Goal: Complete application form: Complete application form

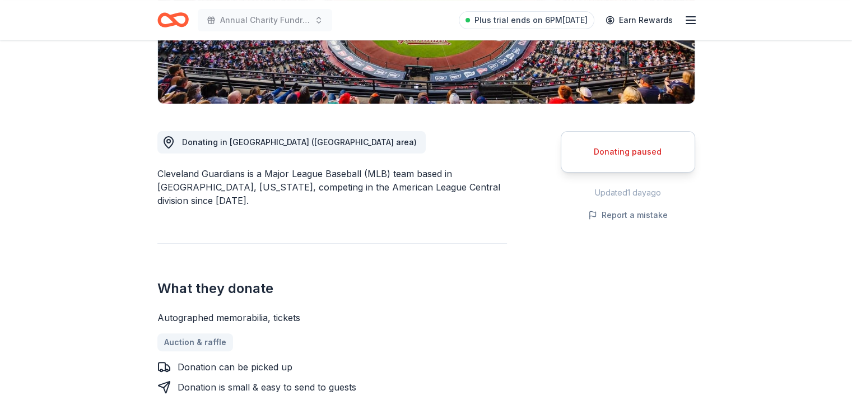
scroll to position [248, 0]
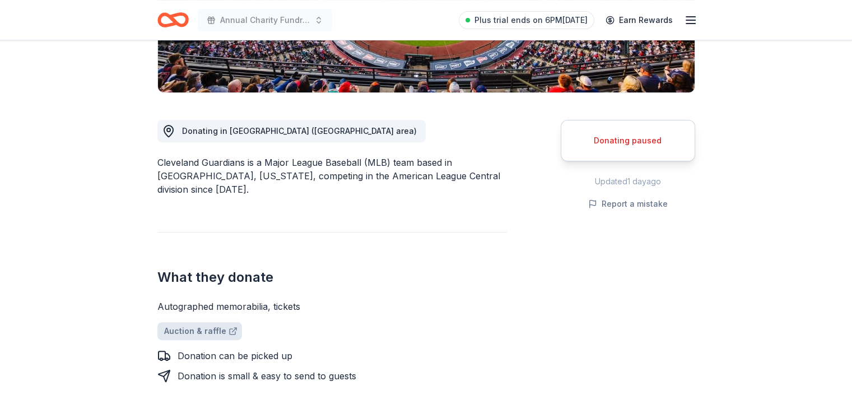
click at [217, 322] on link "Auction & raffle" at bounding box center [199, 331] width 85 height 18
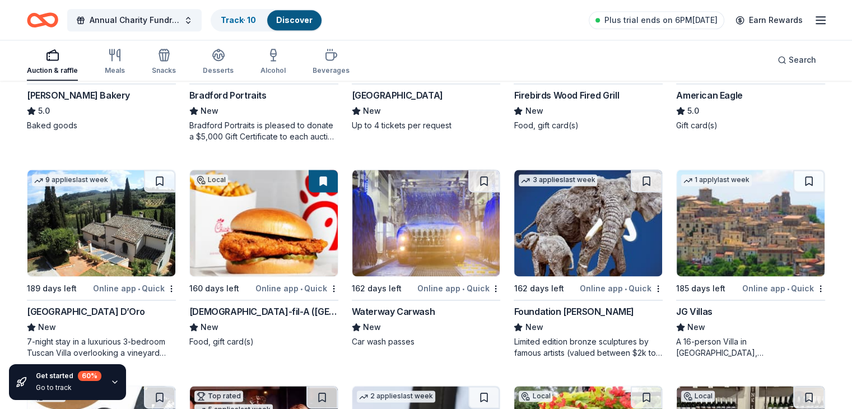
scroll to position [1542, 0]
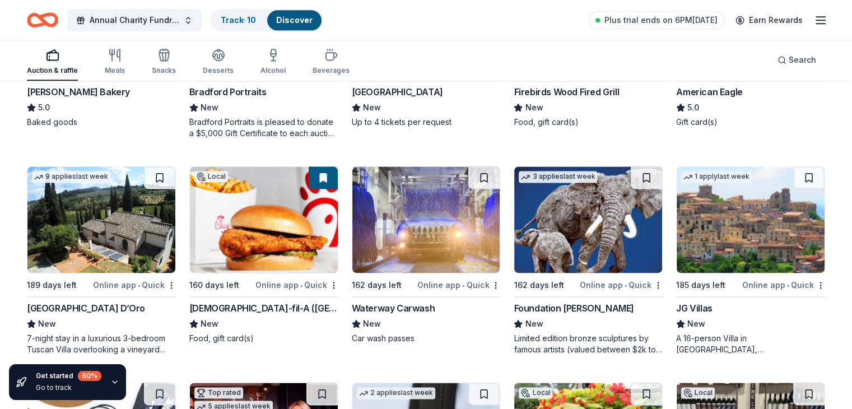
click at [568, 310] on div "Foundation Michelangelo" at bounding box center [574, 307] width 120 height 13
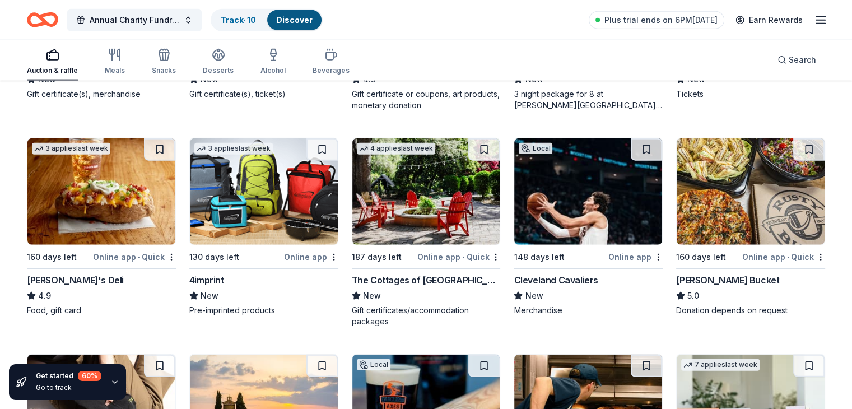
scroll to position [2843, 0]
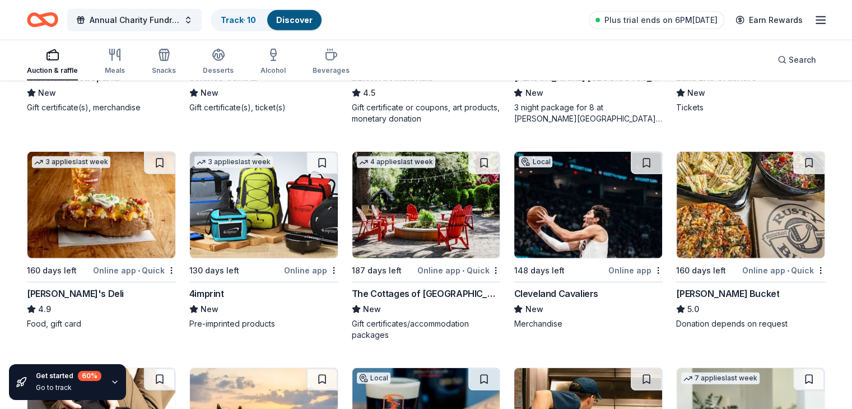
click at [588, 232] on img at bounding box center [588, 205] width 148 height 106
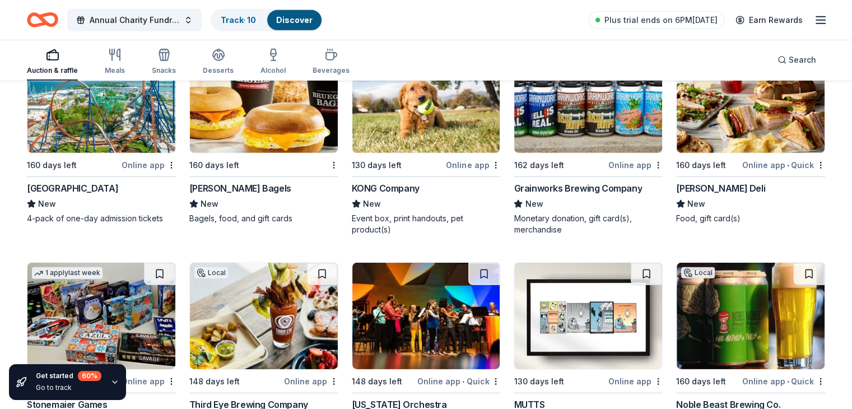
scroll to position [3376, 0]
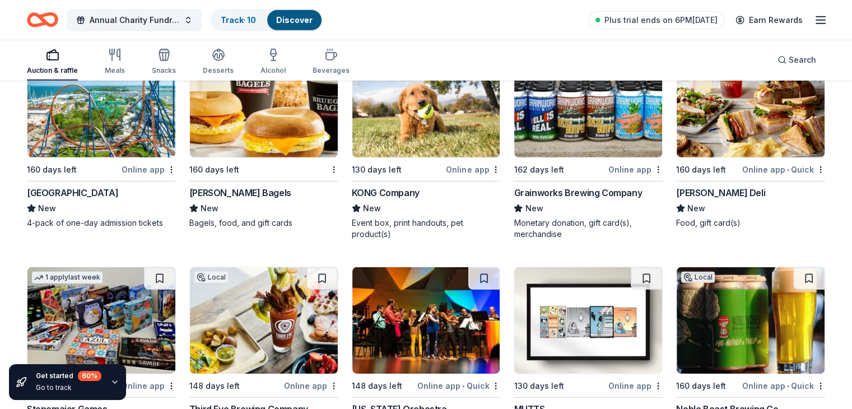
click at [439, 157] on img at bounding box center [426, 104] width 148 height 106
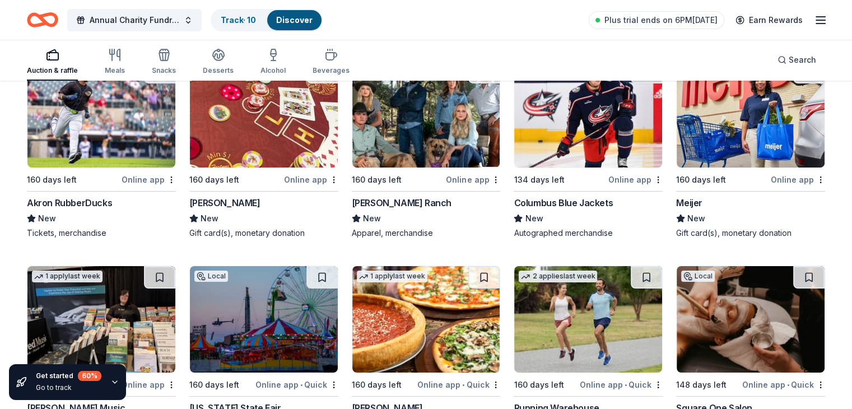
scroll to position [3992, 0]
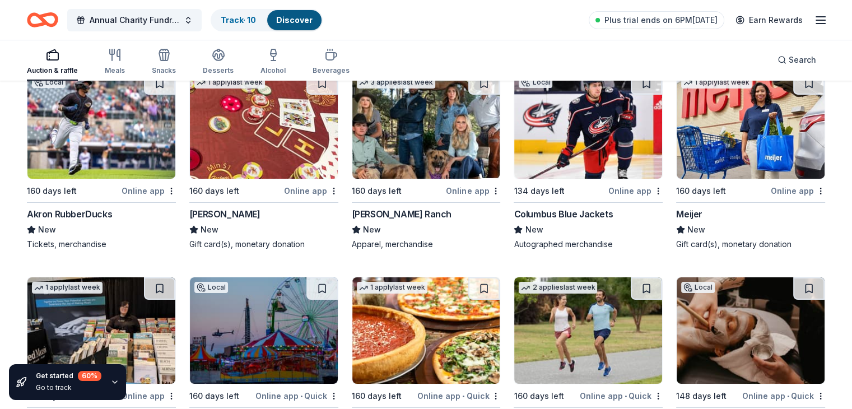
click at [130, 128] on img at bounding box center [101, 125] width 148 height 106
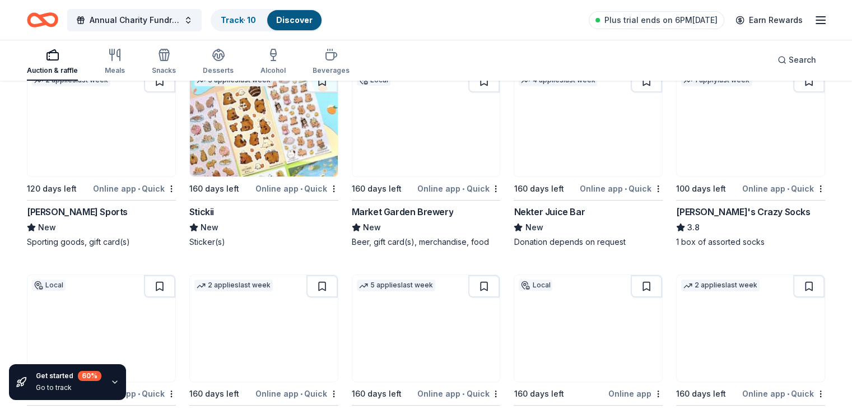
scroll to position [4422, 0]
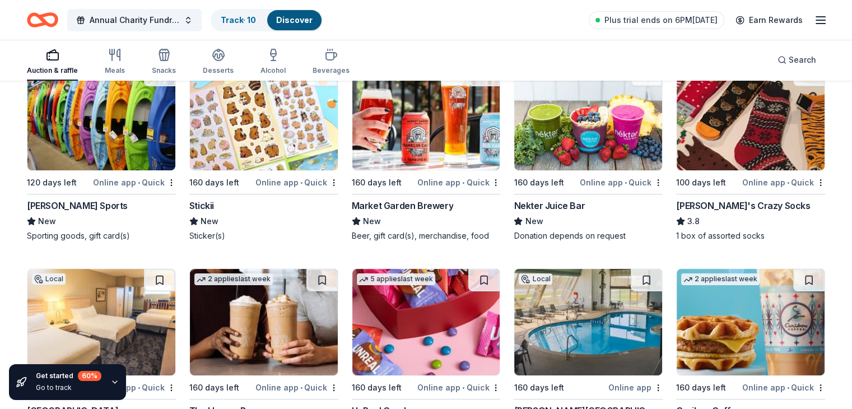
click at [118, 115] on img at bounding box center [101, 117] width 148 height 106
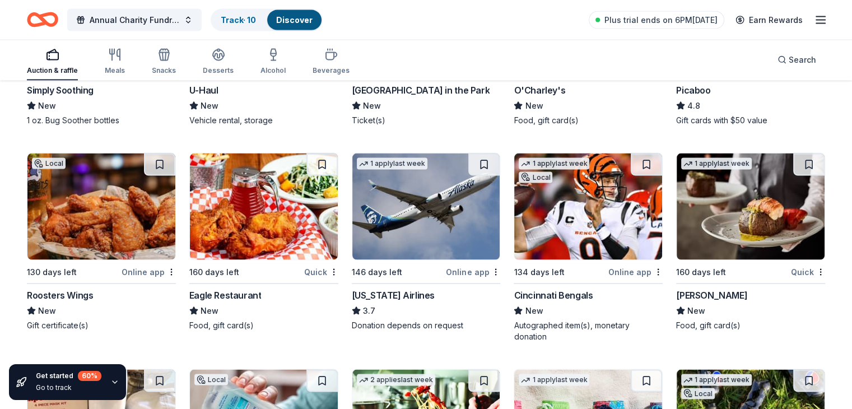
scroll to position [6469, 0]
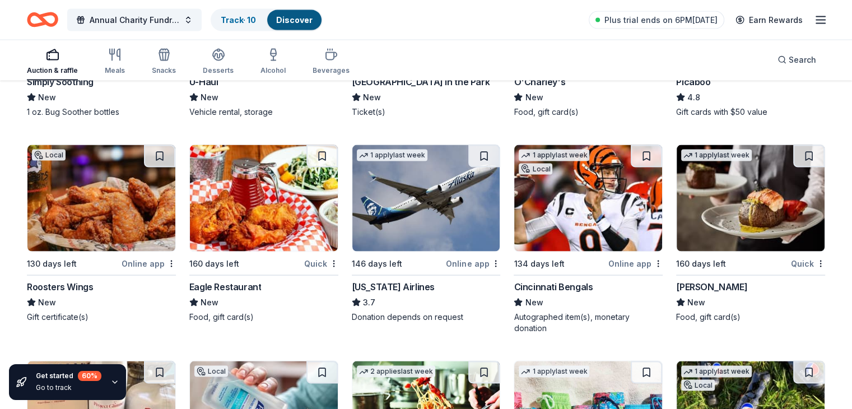
click at [805, 330] on div "1 apply last week 160 days left Quick Fleming's New Food, gift card(s)" at bounding box center [750, 238] width 149 height 189
click at [435, 220] on img at bounding box center [426, 198] width 148 height 106
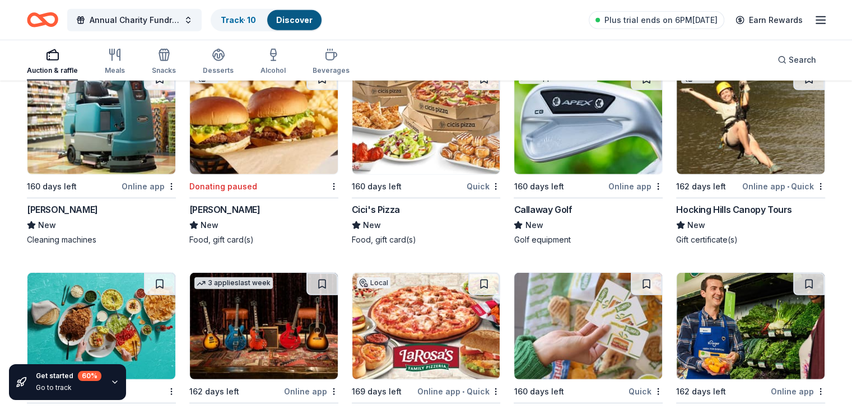
scroll to position [7416, 0]
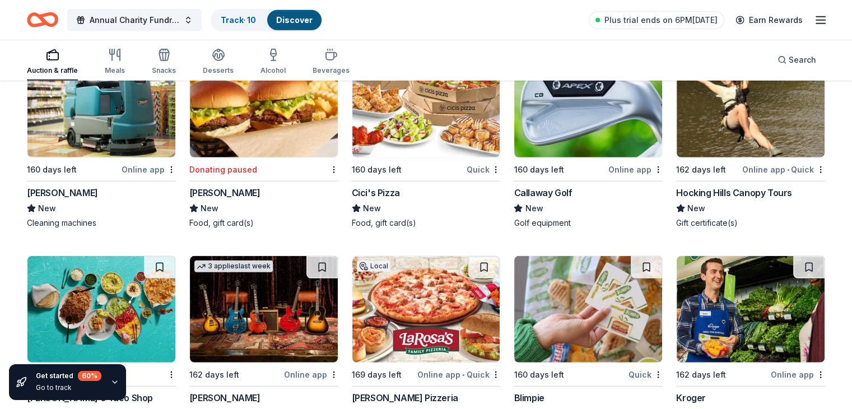
click at [603, 148] on img at bounding box center [588, 104] width 148 height 106
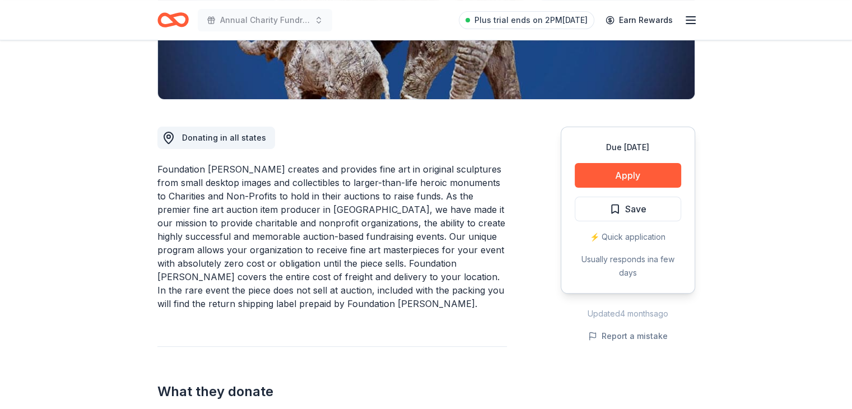
scroll to position [243, 0]
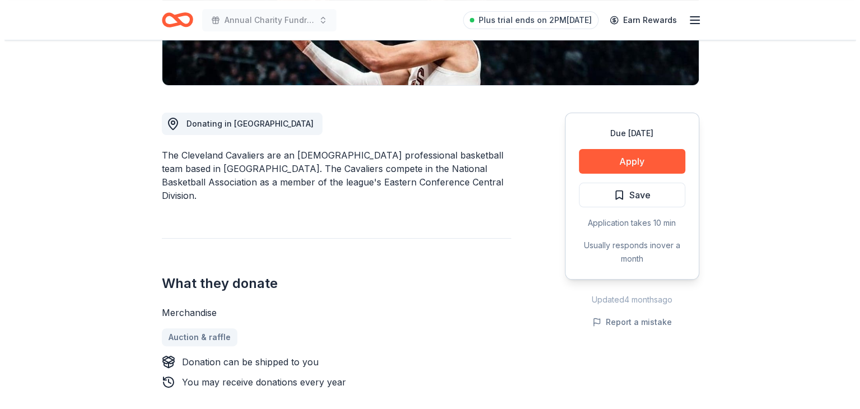
scroll to position [257, 0]
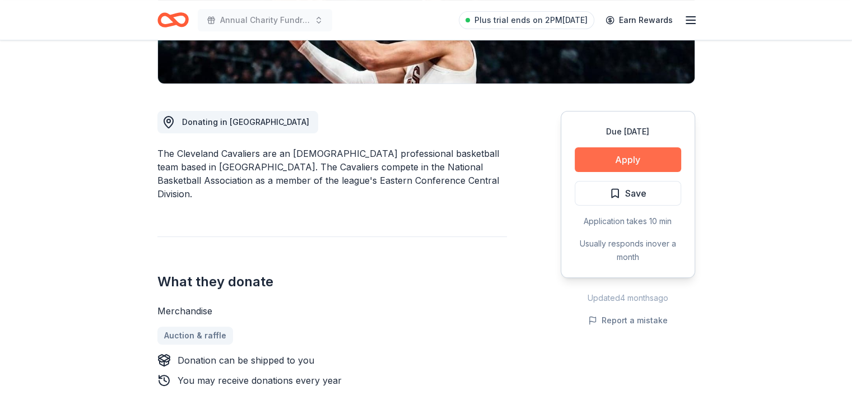
click at [640, 157] on button "Apply" at bounding box center [628, 159] width 106 height 25
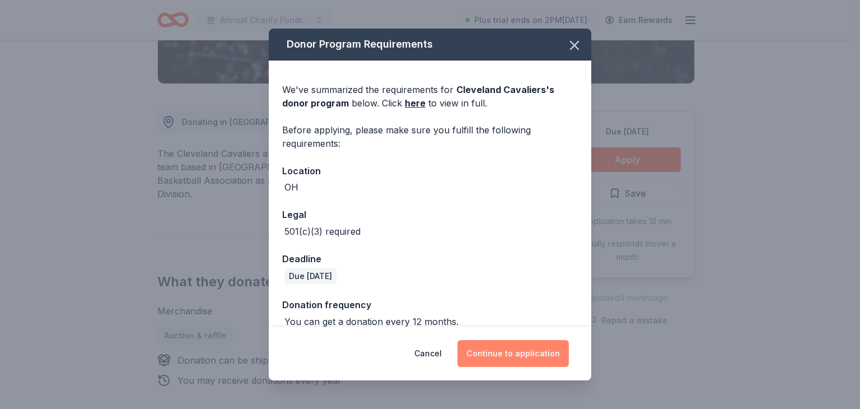
click at [509, 355] on button "Continue to application" at bounding box center [513, 353] width 111 height 27
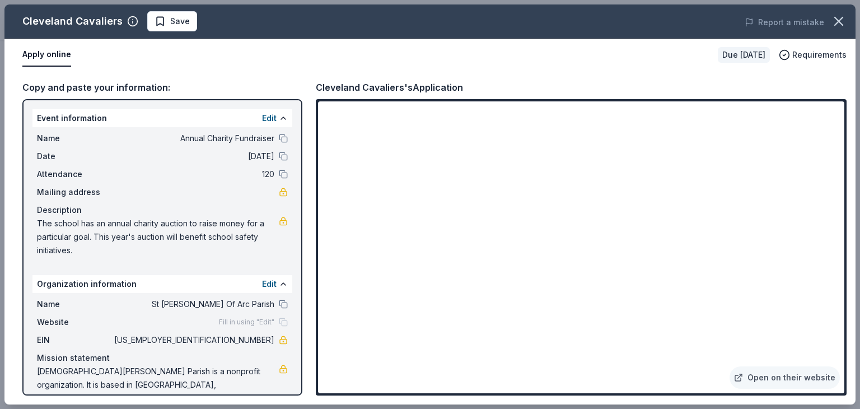
scroll to position [10, 0]
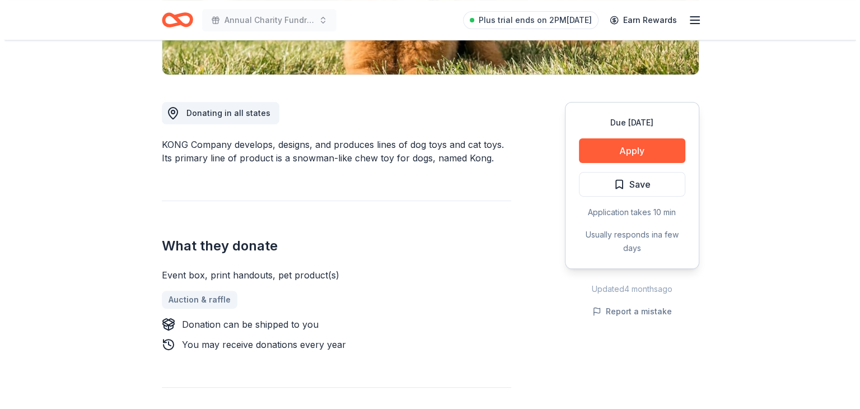
scroll to position [268, 0]
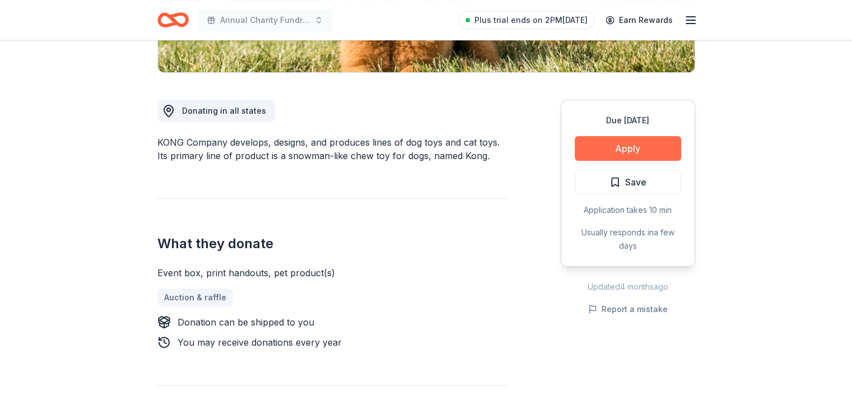
click at [651, 144] on button "Apply" at bounding box center [628, 148] width 106 height 25
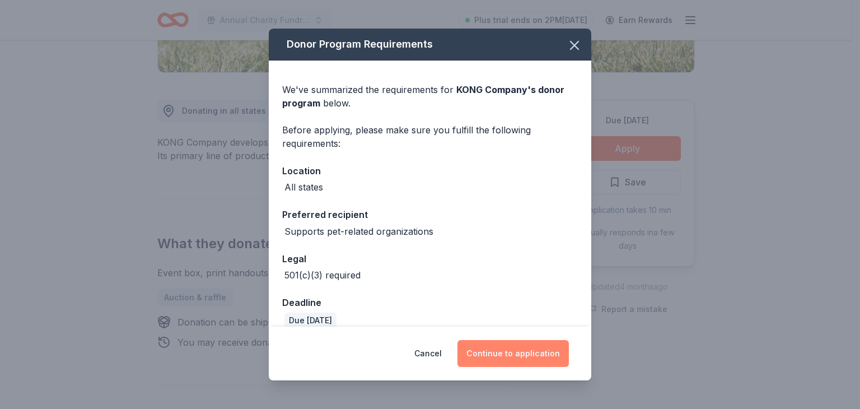
click at [517, 359] on button "Continue to application" at bounding box center [513, 353] width 111 height 27
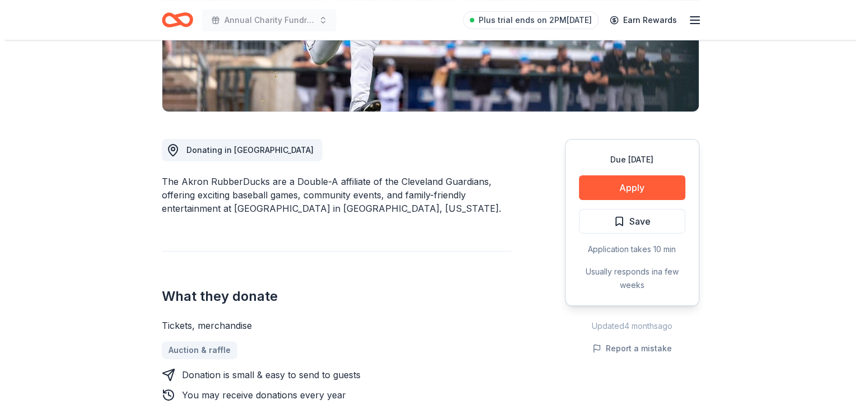
scroll to position [230, 0]
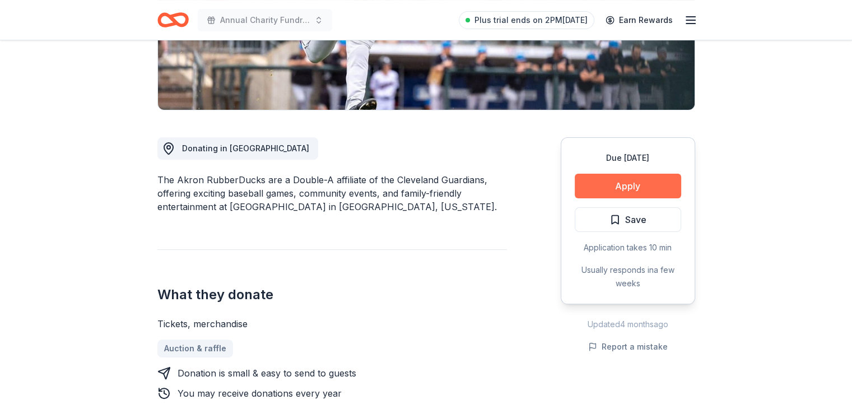
click at [614, 180] on button "Apply" at bounding box center [628, 186] width 106 height 25
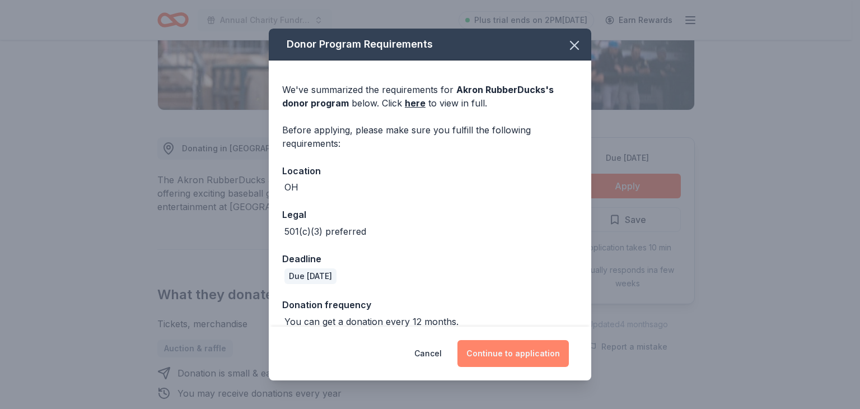
click at [534, 355] on button "Continue to application" at bounding box center [513, 353] width 111 height 27
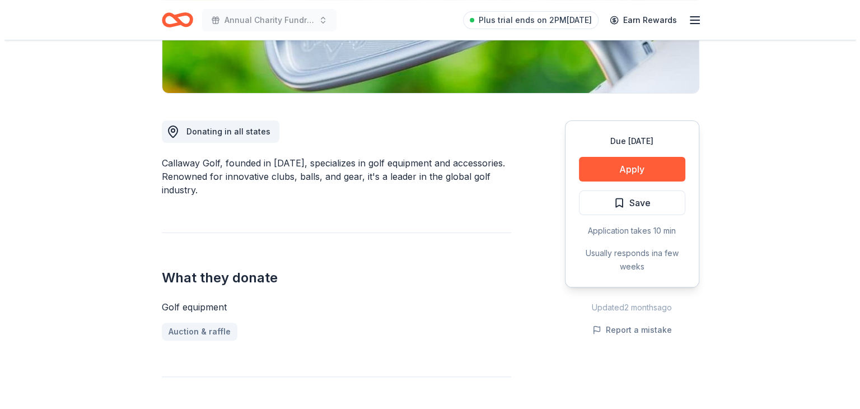
scroll to position [273, 0]
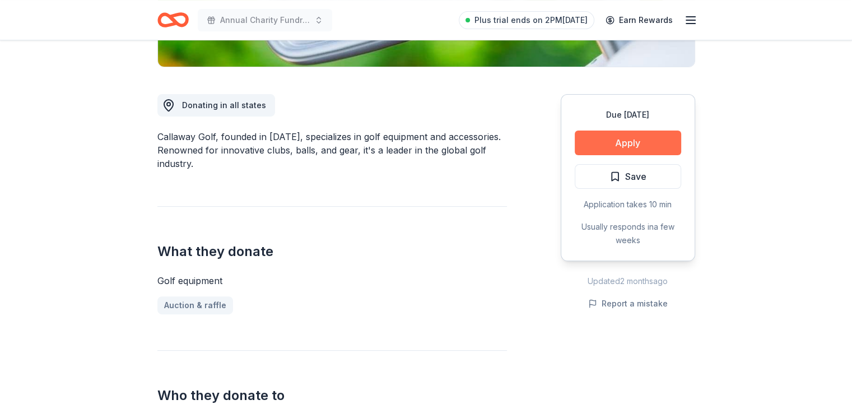
click at [616, 132] on button "Apply" at bounding box center [628, 142] width 106 height 25
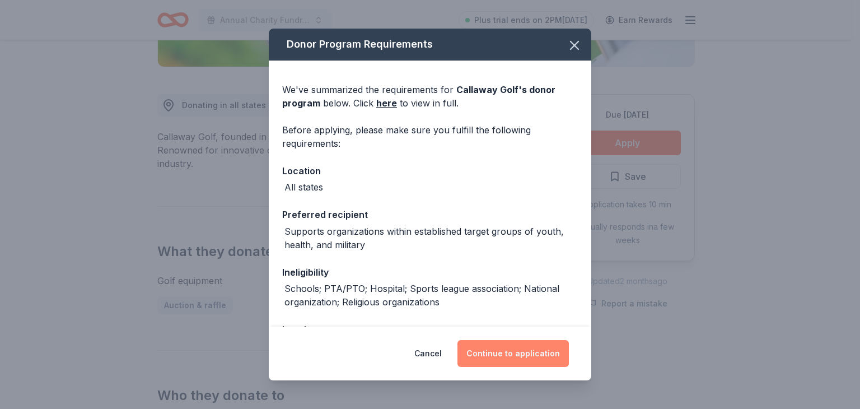
click at [515, 351] on button "Continue to application" at bounding box center [513, 353] width 111 height 27
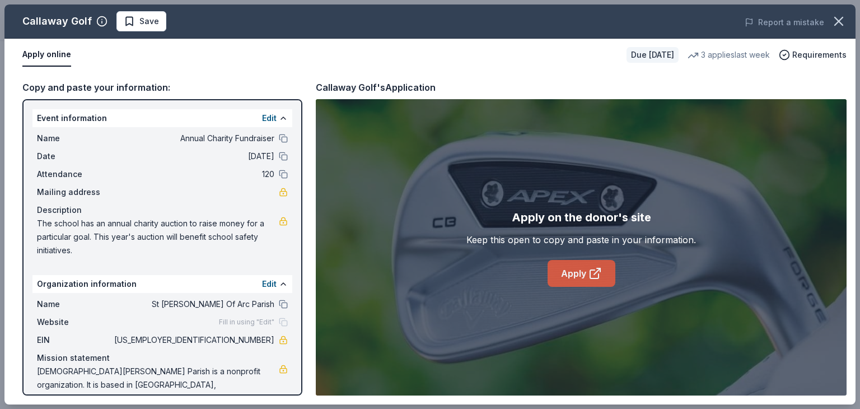
click at [599, 268] on icon at bounding box center [598, 269] width 3 height 3
